Goal: Information Seeking & Learning: Understand process/instructions

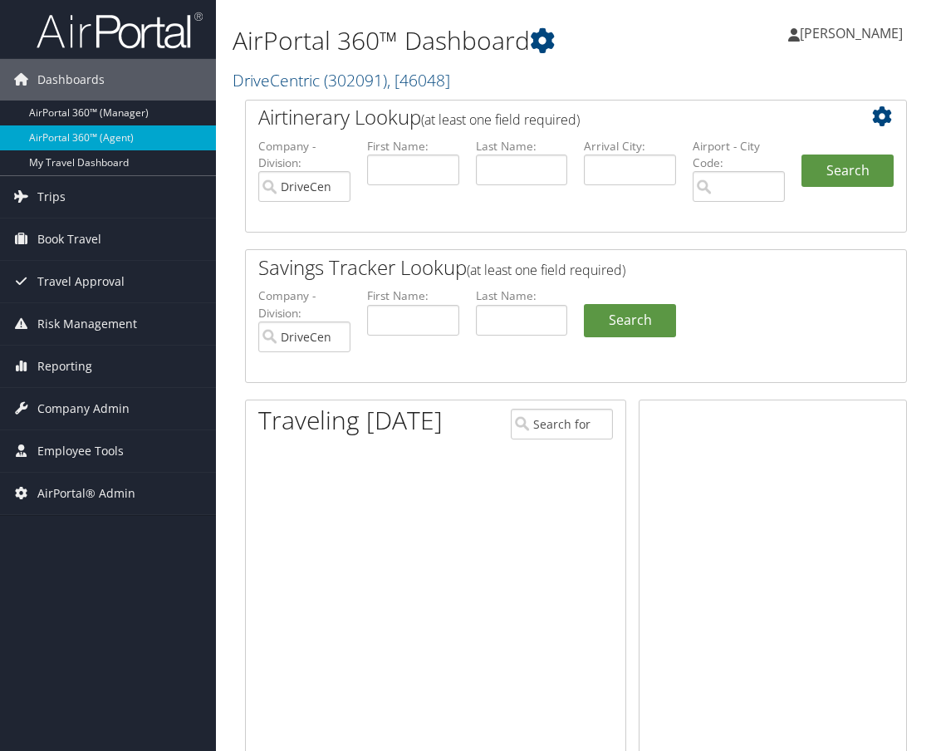
click at [81, 446] on span "Employee Tools" at bounding box center [80, 451] width 86 height 42
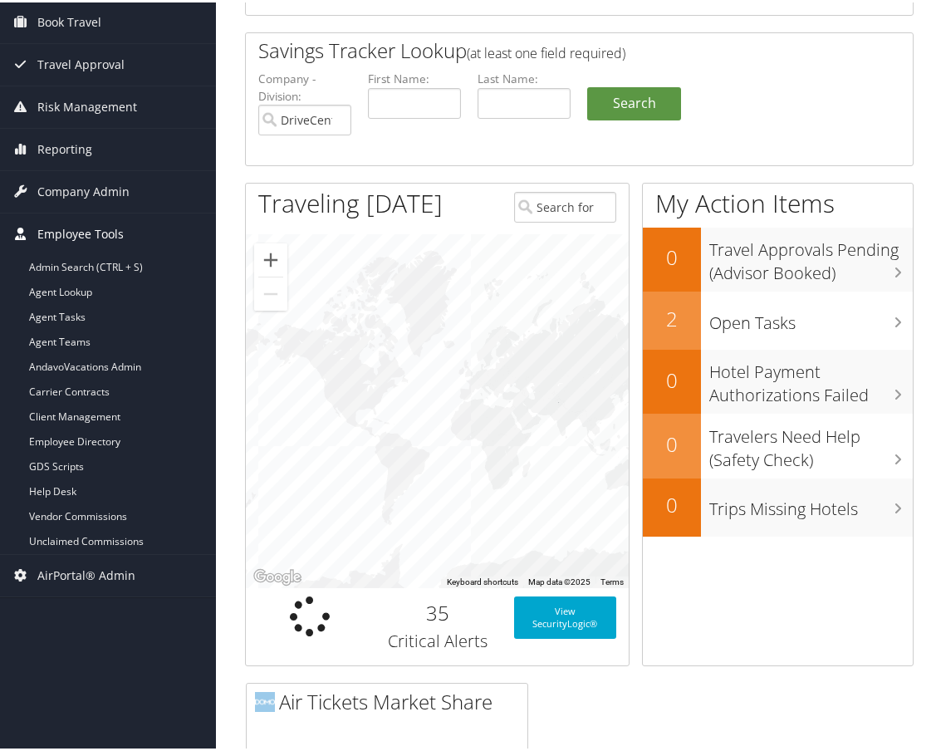
scroll to position [249, 0]
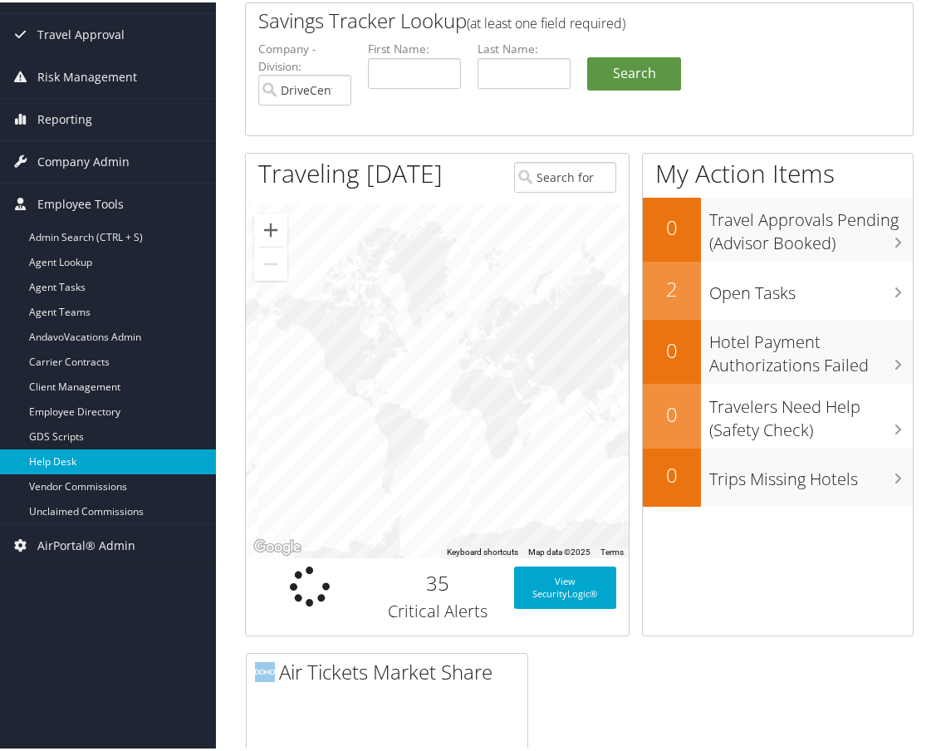
click at [60, 455] on link "Help Desk" at bounding box center [108, 459] width 216 height 25
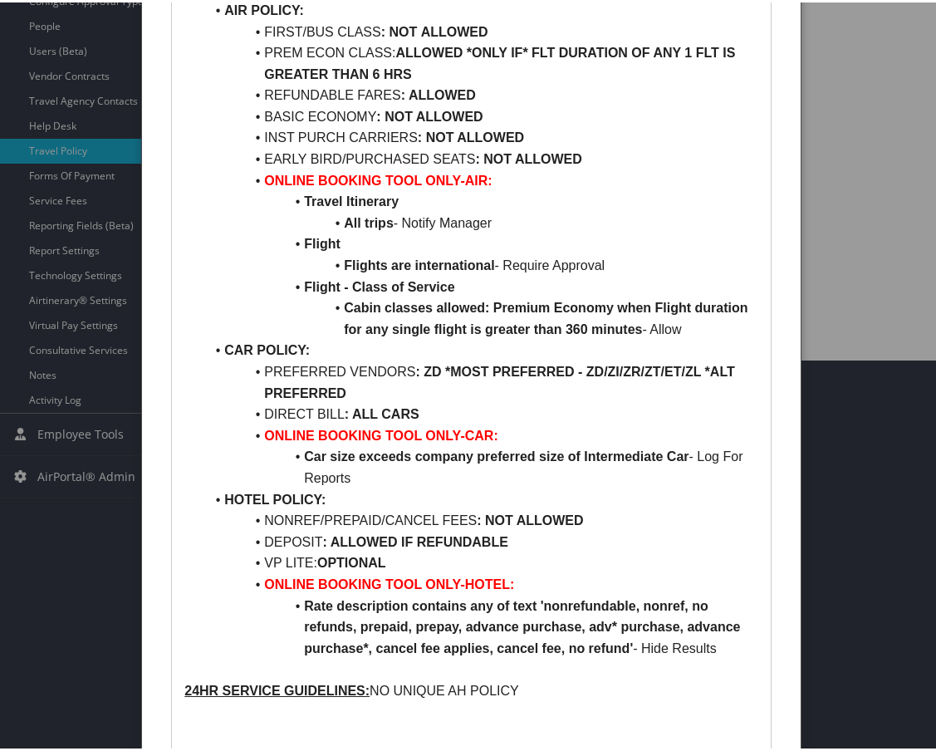
scroll to position [474, 0]
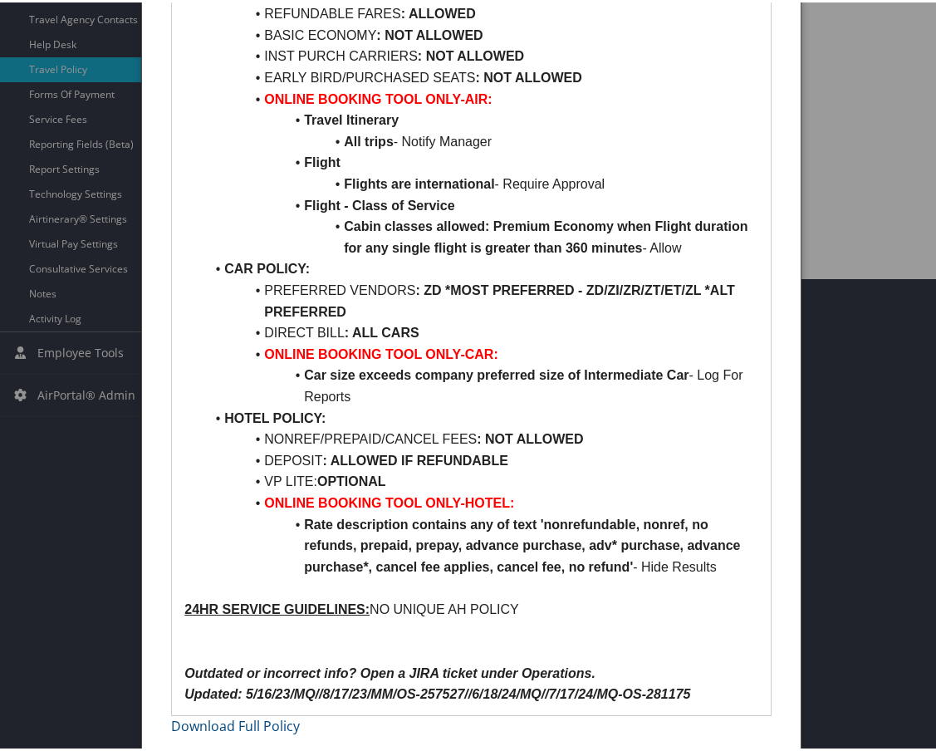
click at [663, 372] on strong "Car size exceeds company preferred size of Intermediate Car" at bounding box center [496, 372] width 385 height 14
click at [584, 311] on li "PREFERRED VENDORS : ZD *MOST PREFERRED - ZD/ZI/ZR/ZT/ET/ZL *ALT PREFERRED" at bounding box center [481, 298] width 554 height 42
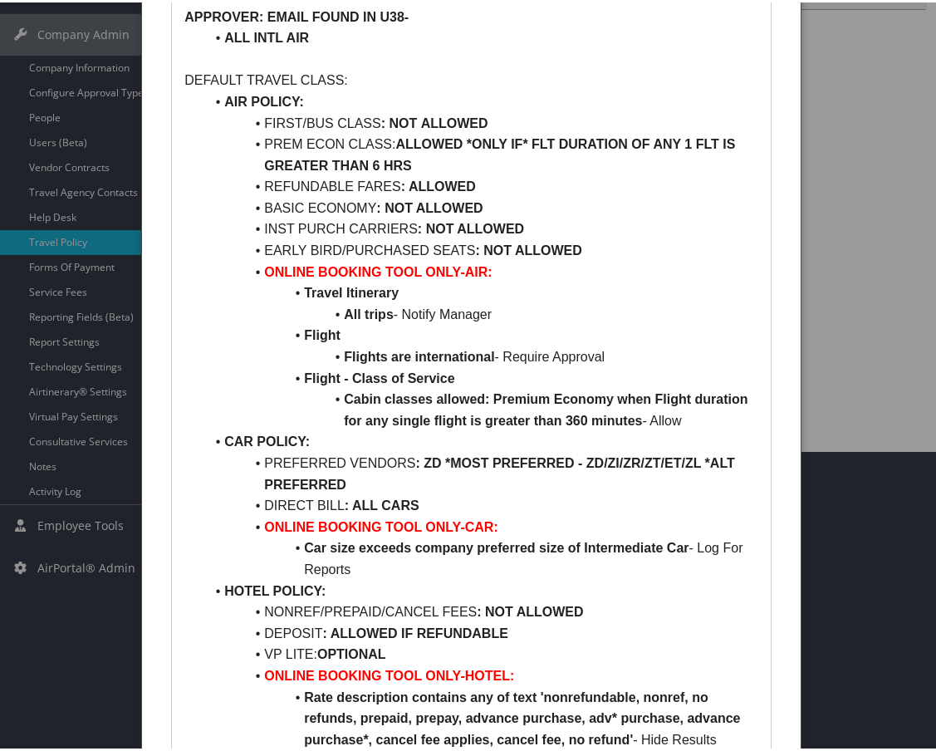
scroll to position [332, 0]
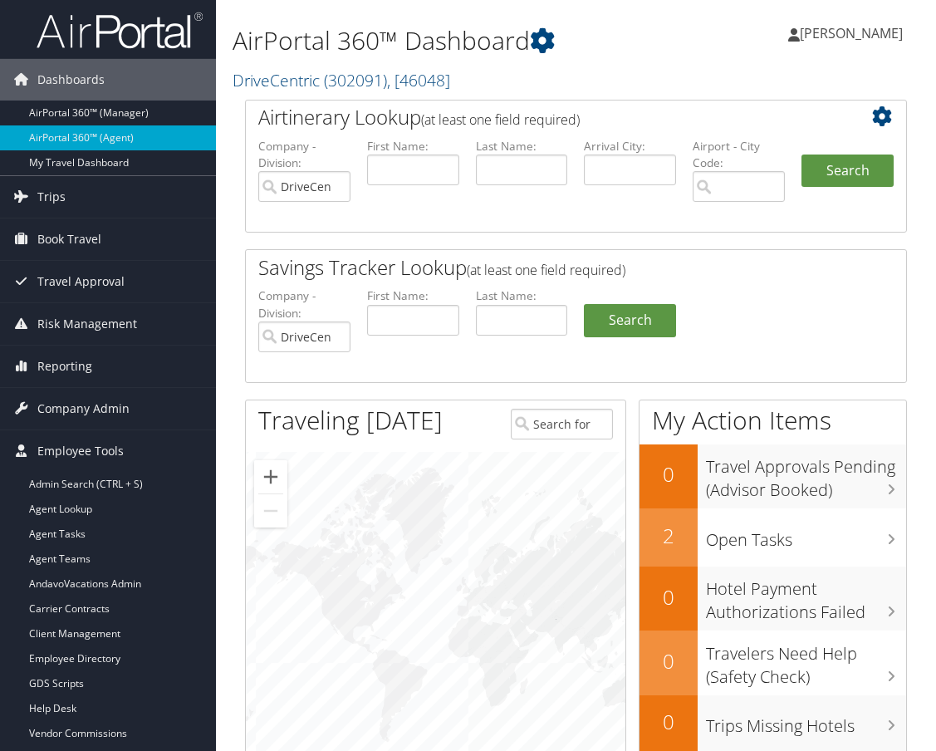
scroll to position [249, 0]
